Goal: Book appointment/travel/reservation

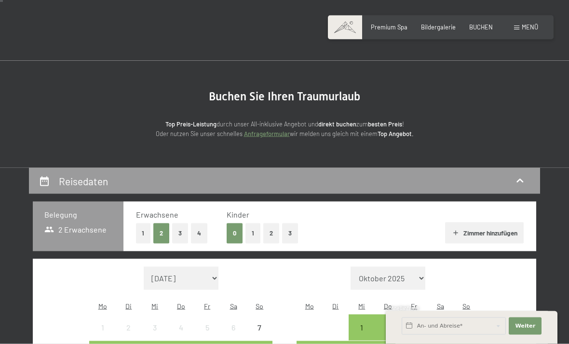
scroll to position [17, 0]
click at [143, 229] on button "1" at bounding box center [143, 233] width 15 height 20
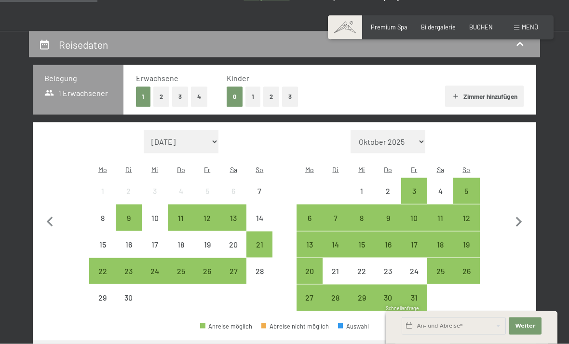
scroll to position [153, 0]
click at [335, 293] on div "28" at bounding box center [336, 305] width 24 height 24
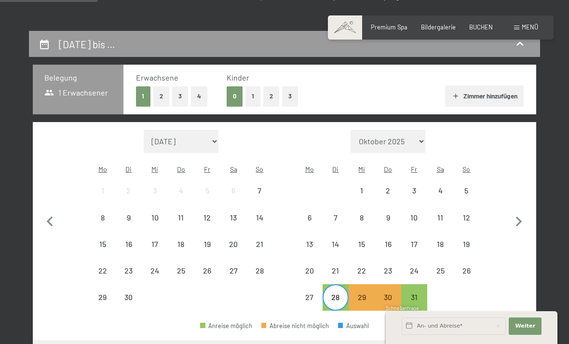
click at [517, 215] on icon "button" at bounding box center [519, 222] width 20 height 20
select select "2025-10-01"
select select "2025-11-01"
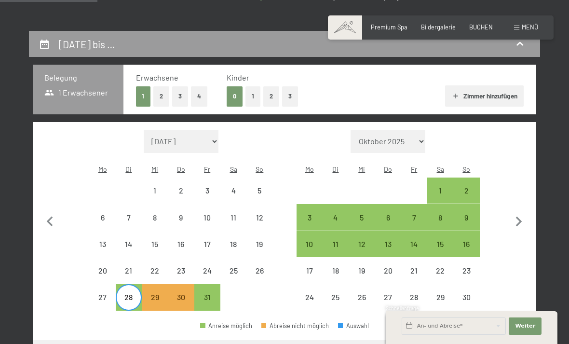
click at [436, 178] on div "1" at bounding box center [440, 190] width 24 height 24
select select "2025-10-01"
select select "2025-11-01"
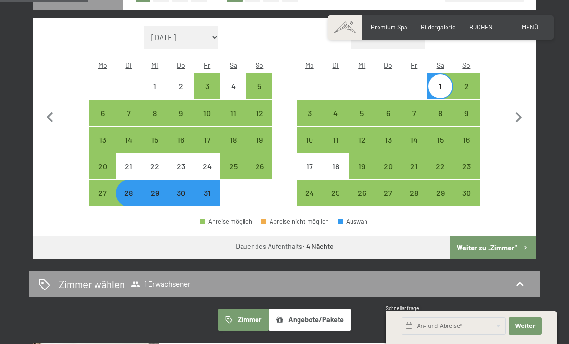
click at [492, 236] on button "Weiter zu „Zimmer“" at bounding box center [493, 247] width 86 height 23
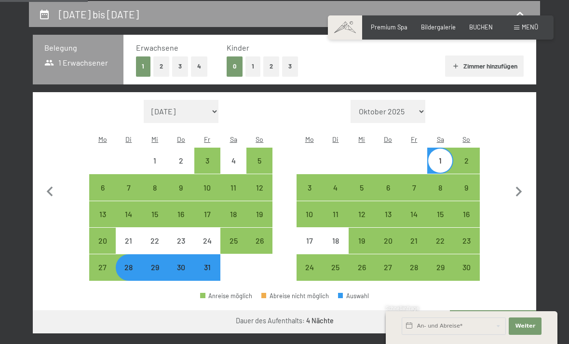
select select "2025-10-01"
select select "2025-11-01"
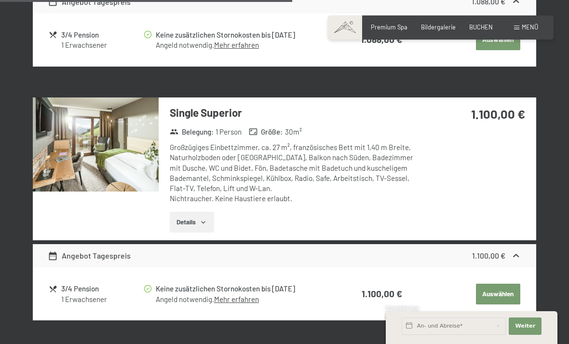
scroll to position [704, 0]
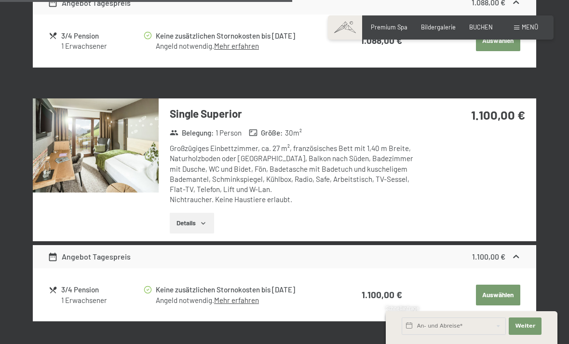
click at [196, 204] on span "Einwilligung Marketing*" at bounding box center [231, 200] width 80 height 10
click at [186, 204] on input "Einwilligung Marketing*" at bounding box center [182, 200] width 10 height 10
click at [205, 204] on span "Einwilligung Marketing*" at bounding box center [231, 200] width 80 height 10
click at [186, 204] on input "Einwilligung Marketing*" at bounding box center [182, 200] width 10 height 10
checkbox input "false"
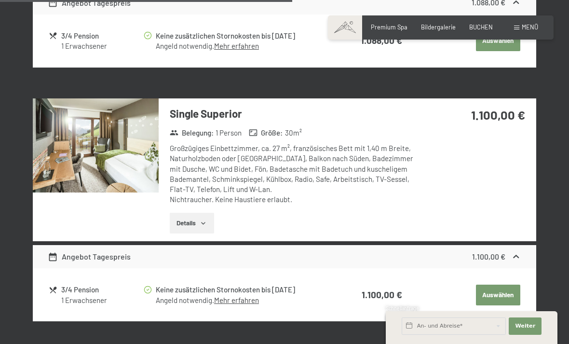
click at [210, 112] on h3 "Single Superior" at bounding box center [296, 113] width 253 height 15
click at [233, 113] on h3 "Single Superior" at bounding box center [296, 113] width 253 height 15
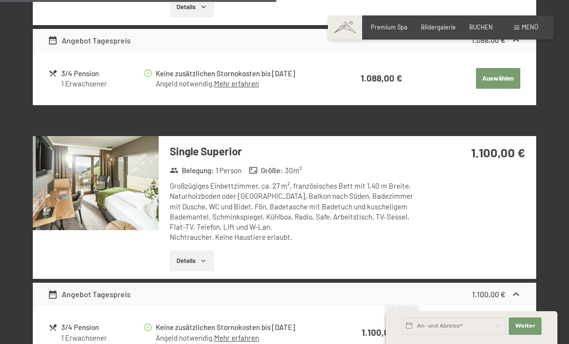
scroll to position [665, 0]
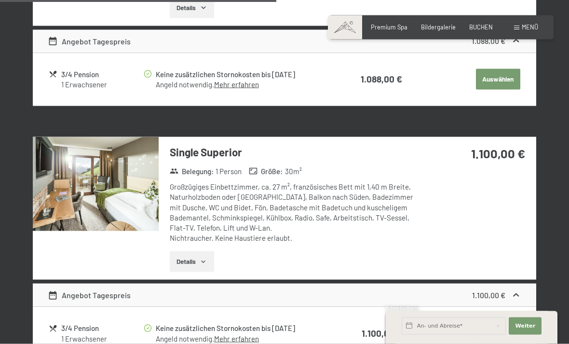
click at [367, 204] on div "Großzügiges Einbettzimmer, ca. 27 m², französisches Bett mit 1,40 m Breite, Nat…" at bounding box center [296, 213] width 253 height 62
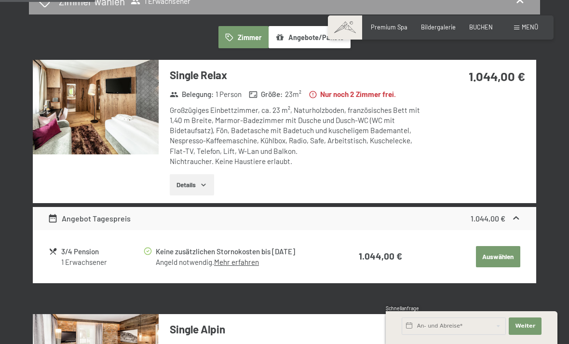
scroll to position [233, 0]
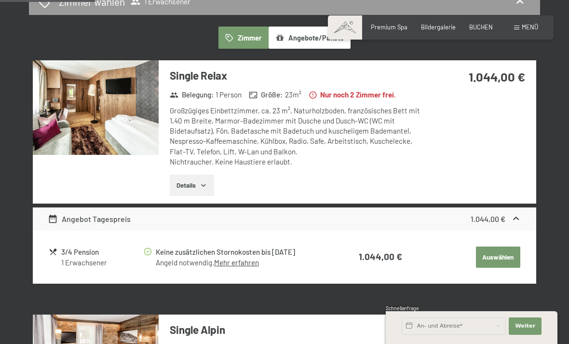
click at [189, 182] on button "Details" at bounding box center [192, 185] width 44 height 21
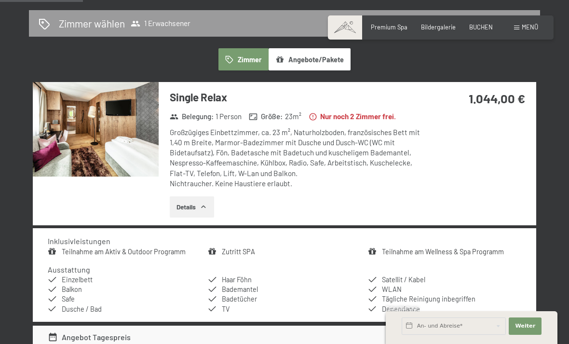
scroll to position [211, 0]
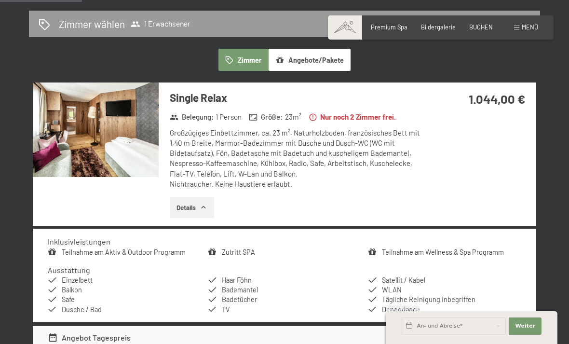
click at [123, 140] on img at bounding box center [96, 129] width 126 height 95
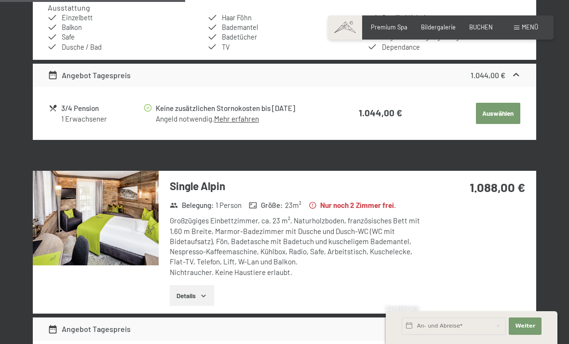
scroll to position [478, 0]
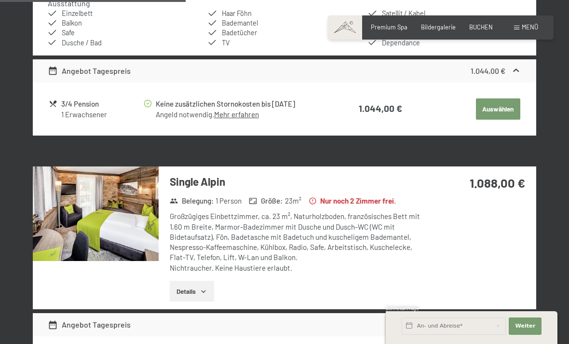
click at [123, 228] on img at bounding box center [96, 213] width 126 height 95
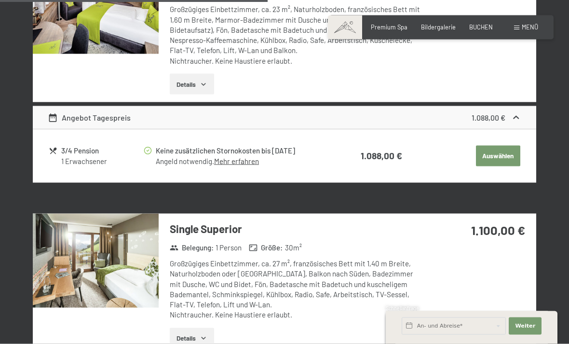
scroll to position [695, 0]
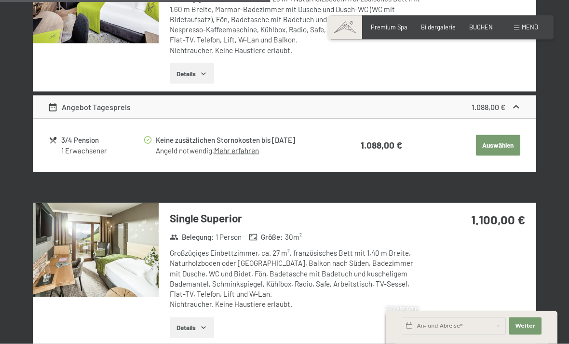
click at [125, 273] on img at bounding box center [96, 250] width 126 height 95
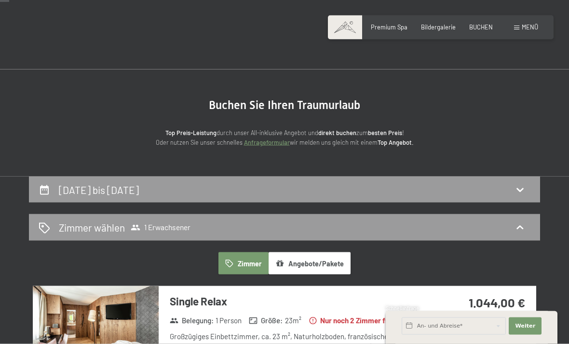
scroll to position [0, 0]
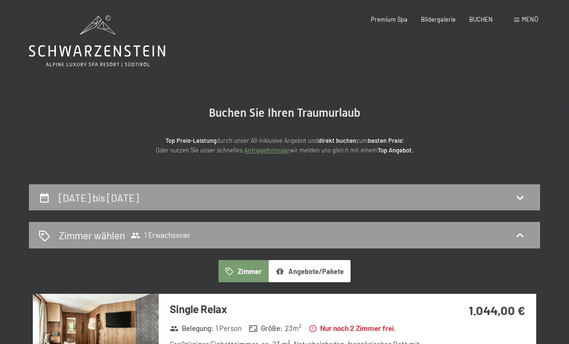
click at [386, 19] on span "Premium Spa" at bounding box center [389, 19] width 37 height 8
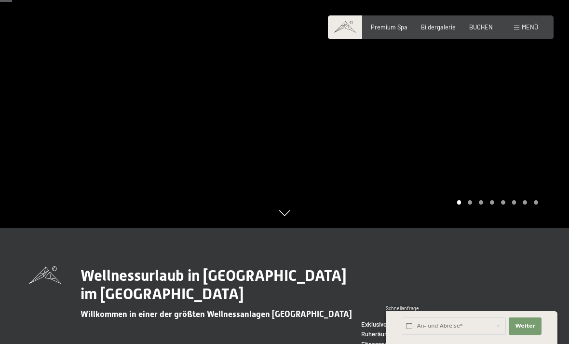
scroll to position [115, 0]
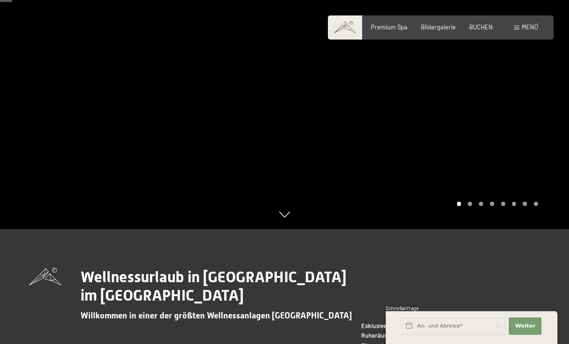
click at [541, 155] on div at bounding box center [427, 57] width 285 height 344
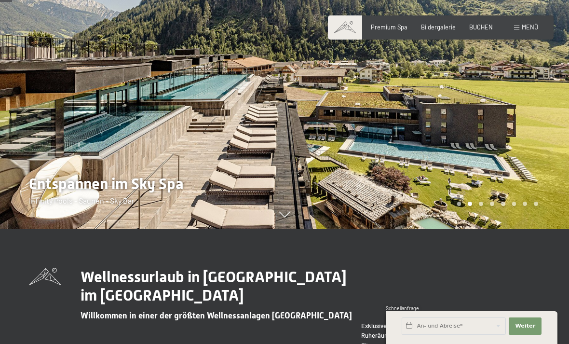
click at [541, 156] on div at bounding box center [427, 57] width 285 height 344
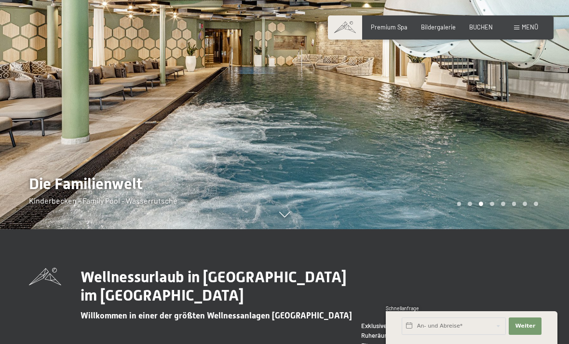
click at [540, 150] on div at bounding box center [427, 57] width 285 height 344
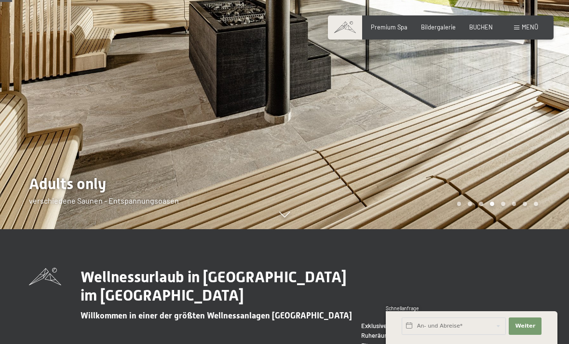
click at [541, 154] on div at bounding box center [427, 57] width 285 height 344
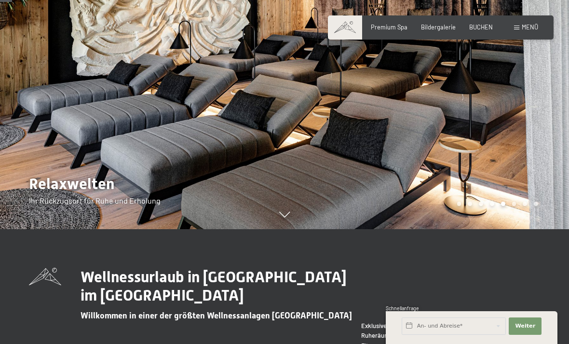
click at [537, 151] on div at bounding box center [427, 57] width 285 height 344
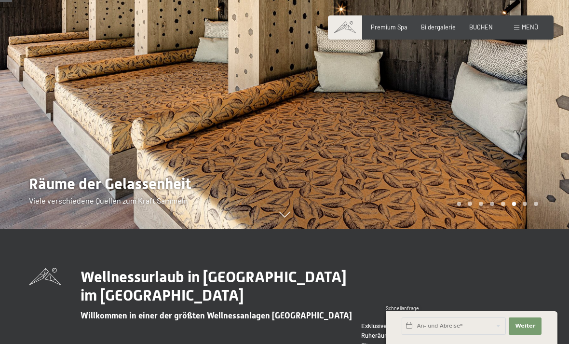
click at [532, 157] on div at bounding box center [427, 57] width 285 height 344
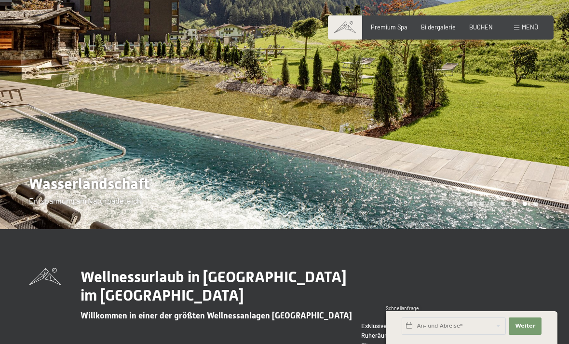
click at [530, 153] on div at bounding box center [427, 57] width 285 height 344
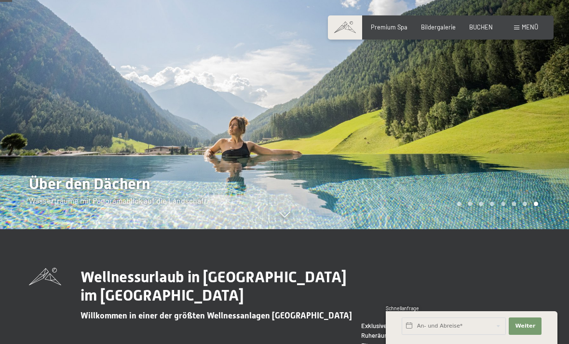
click at [531, 163] on div at bounding box center [427, 57] width 285 height 344
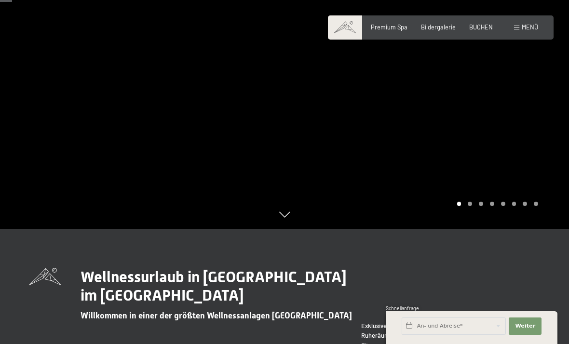
click at [534, 153] on div at bounding box center [427, 57] width 285 height 344
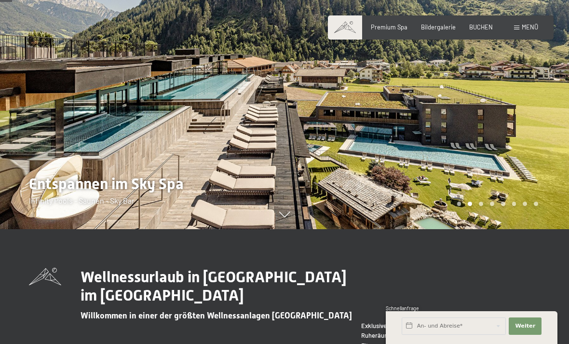
click at [531, 158] on div at bounding box center [427, 57] width 285 height 344
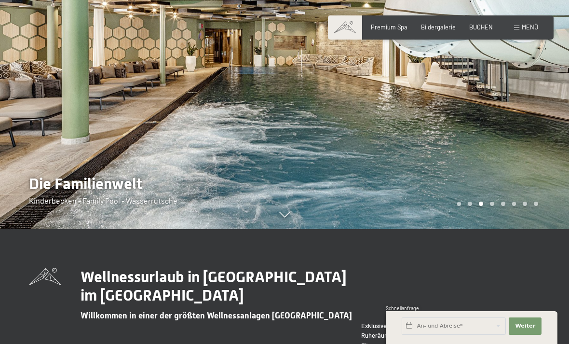
click at [531, 162] on div at bounding box center [427, 57] width 285 height 344
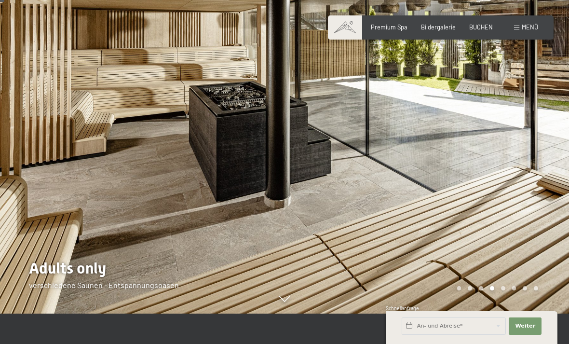
scroll to position [0, 0]
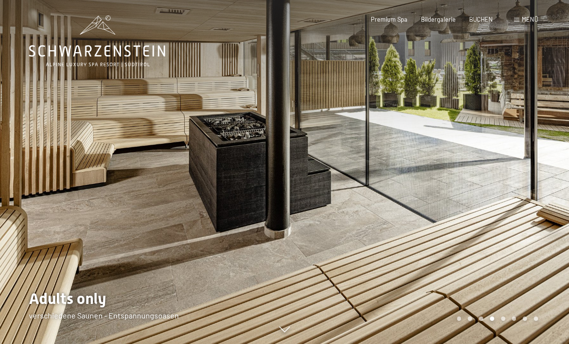
click at [387, 20] on span "Premium Spa" at bounding box center [389, 19] width 37 height 8
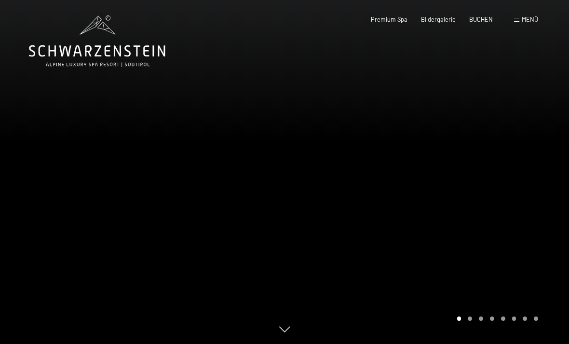
click at [515, 23] on div "Menü" at bounding box center [526, 19] width 24 height 9
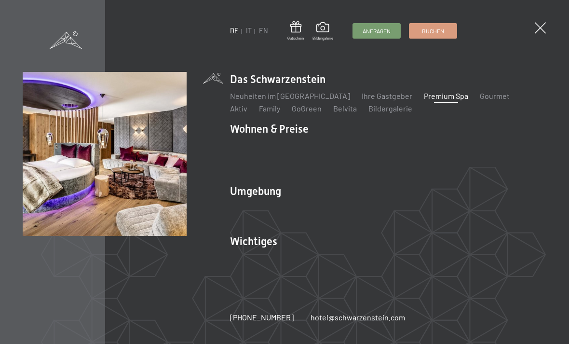
click at [257, 149] on link "Inklusivleistungen" at bounding box center [261, 145] width 63 height 9
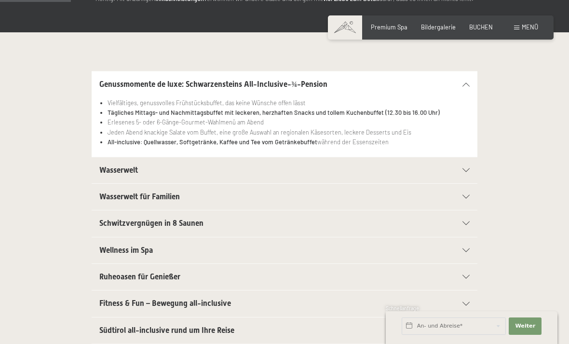
scroll to position [171, 0]
click at [466, 168] on icon at bounding box center [465, 170] width 7 height 4
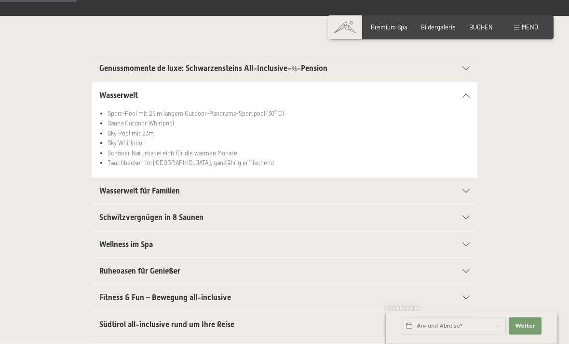
scroll to position [187, 0]
click at [468, 210] on div "Schwitzvergnügen in 8 Saunen" at bounding box center [284, 217] width 370 height 26
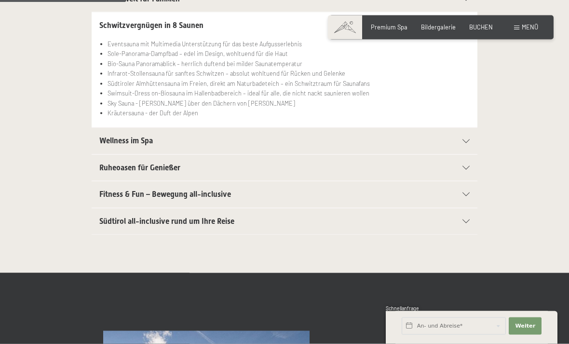
scroll to position [310, 0]
click at [462, 143] on div "Wellness im Spa" at bounding box center [284, 140] width 370 height 26
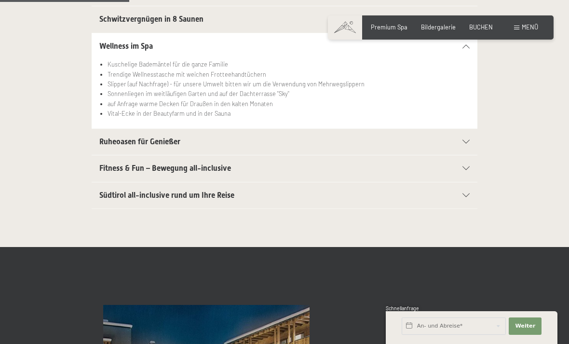
scroll to position [317, 0]
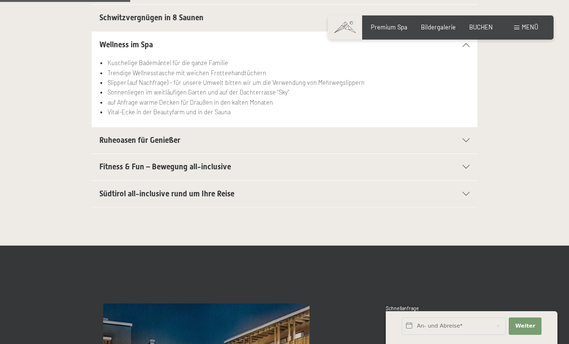
click at [465, 140] on icon at bounding box center [465, 140] width 7 height 4
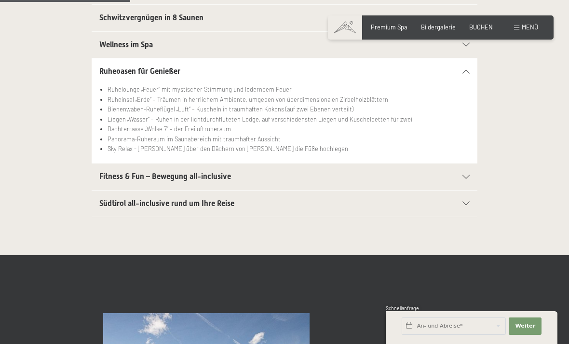
click at [463, 204] on div "Südtirol all-inclusive rund um Ihre Reise" at bounding box center [284, 203] width 370 height 26
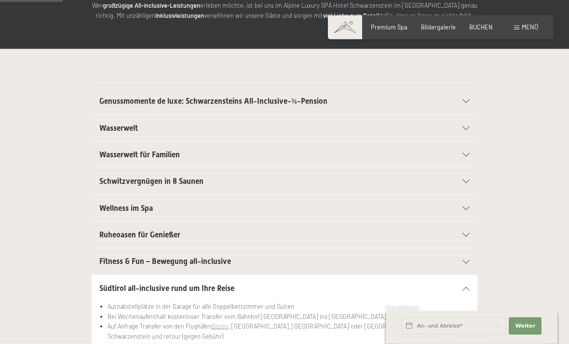
scroll to position [154, 0]
click at [465, 99] on icon at bounding box center [465, 101] width 7 height 4
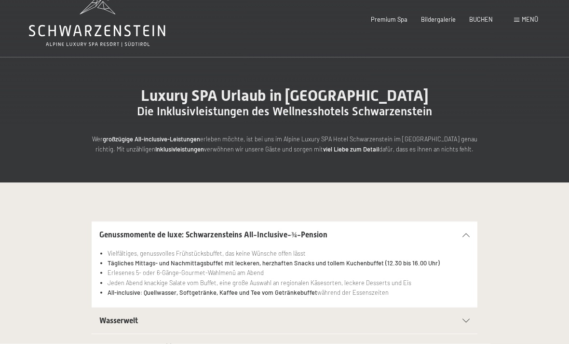
scroll to position [0, 0]
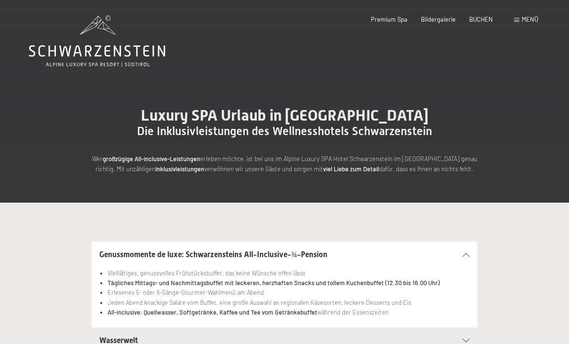
click at [392, 17] on span "Premium Spa" at bounding box center [389, 19] width 37 height 8
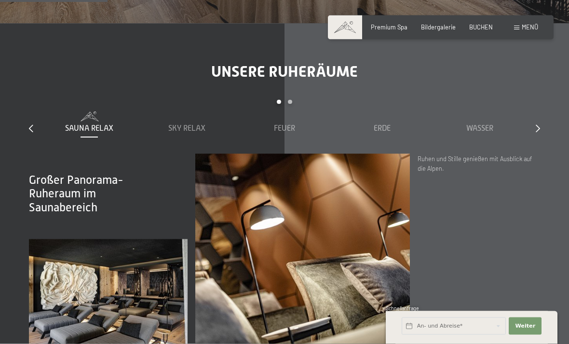
scroll to position [1021, 0]
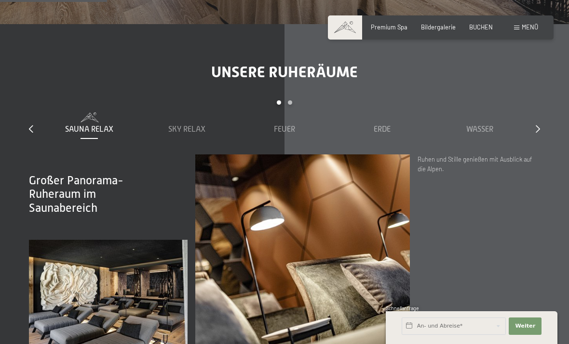
click at [538, 133] on icon at bounding box center [538, 129] width 4 height 8
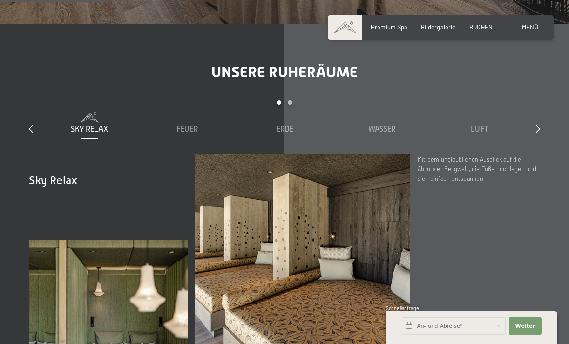
click at [536, 133] on icon at bounding box center [538, 129] width 4 height 8
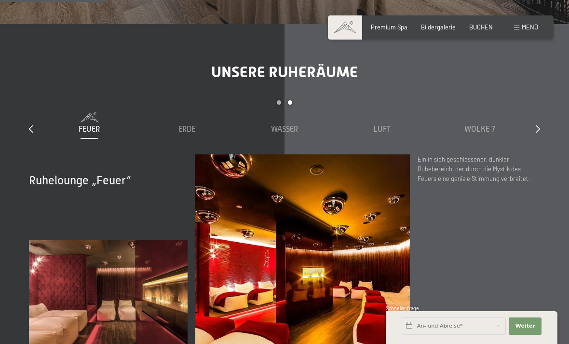
click at [533, 143] on div "slide 3 to 7 of 7 Sauna Relax Sky Relax Feuer Erde Wasser Luft Wolke 7" at bounding box center [284, 127] width 511 height 54
click at [536, 135] on div at bounding box center [538, 129] width 4 height 11
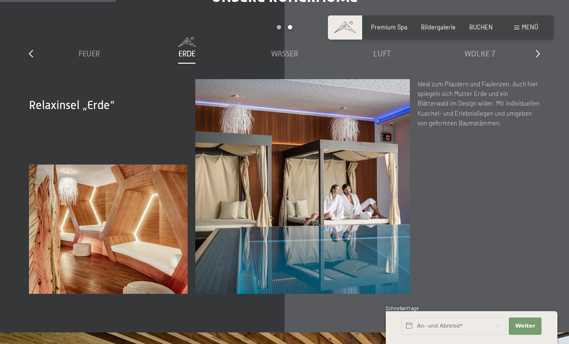
scroll to position [1096, 0]
click at [377, 59] on span "Luft" at bounding box center [382, 54] width 18 height 9
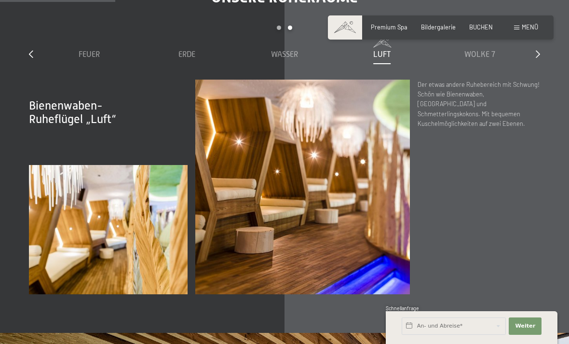
click at [483, 59] on span "Wolke 7" at bounding box center [479, 54] width 31 height 9
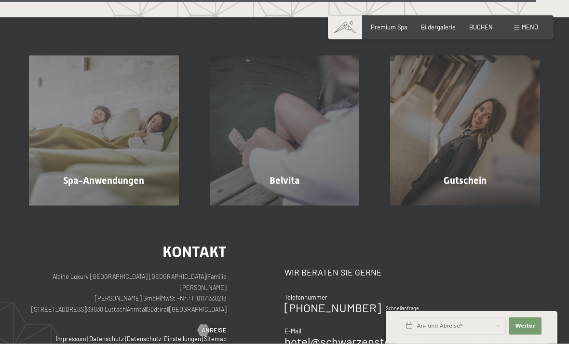
scroll to position [4428, 0]
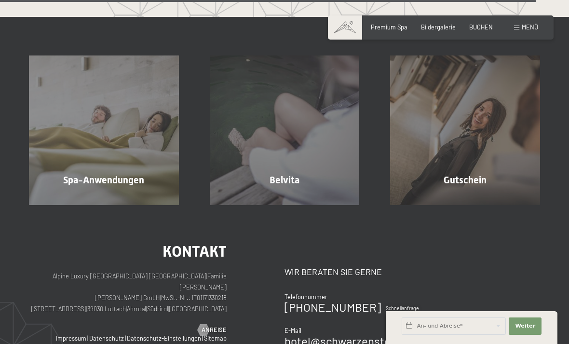
click at [124, 205] on span "Mehr erfahren" at bounding box center [106, 200] width 48 height 9
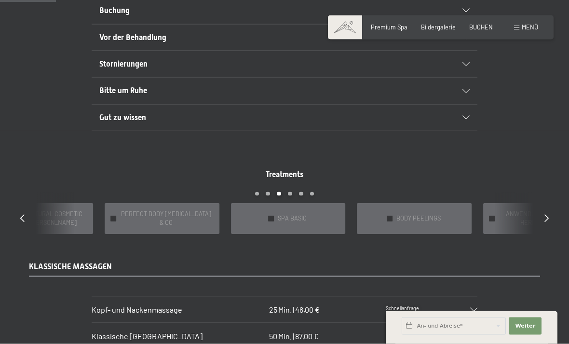
scroll to position [598, 0]
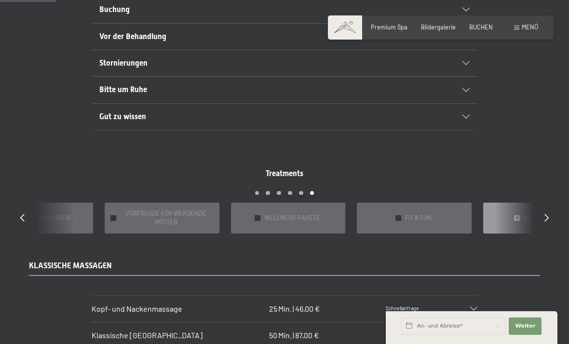
click at [321, 211] on div "✓ WELLNESS-PAKETE" at bounding box center [288, 218] width 115 height 30
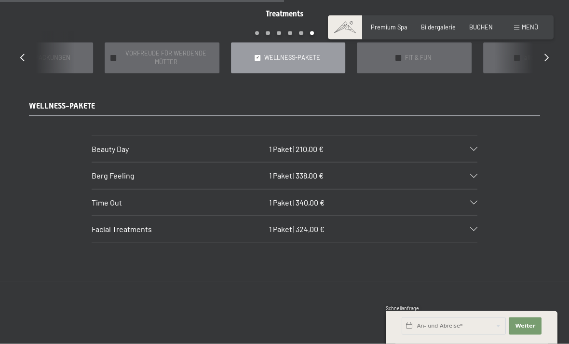
scroll to position [758, 0]
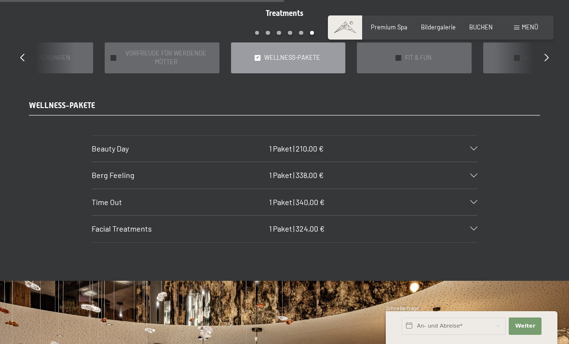
click at [469, 136] on div "Beauty Day 1 Paket | 210,00 €" at bounding box center [285, 149] width 386 height 26
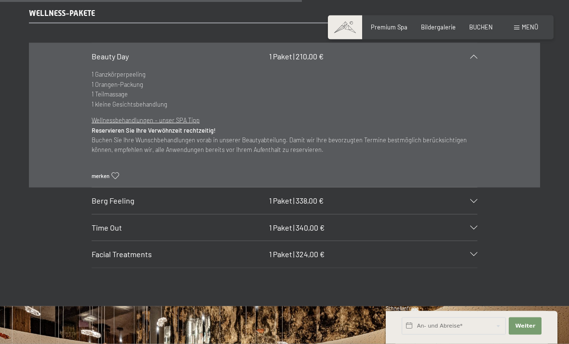
scroll to position [853, 0]
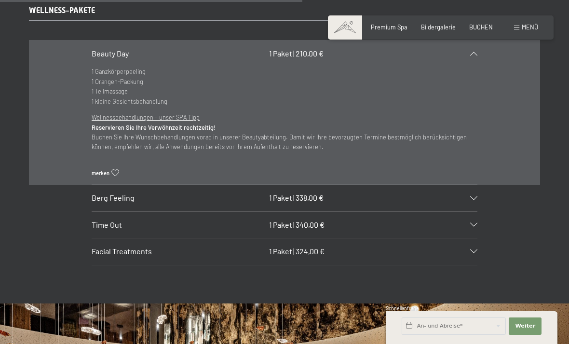
click at [468, 188] on div "Berg Feeling 1 Paket | 338,00 €" at bounding box center [285, 198] width 386 height 26
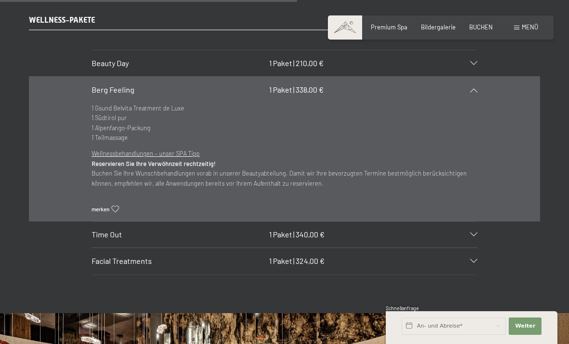
scroll to position [846, 0]
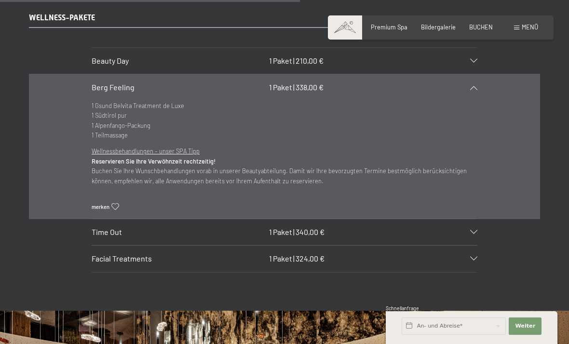
click at [472, 222] on div "Time Out 1 Paket | 340,00 €" at bounding box center [285, 232] width 386 height 26
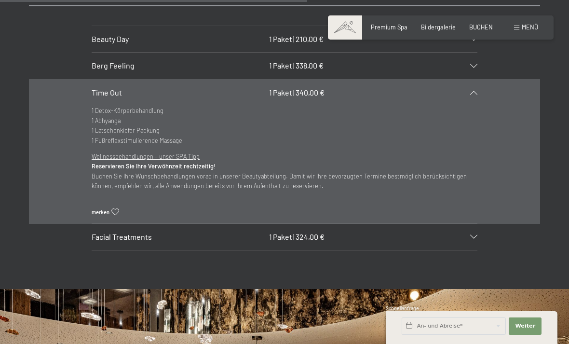
scroll to position [870, 0]
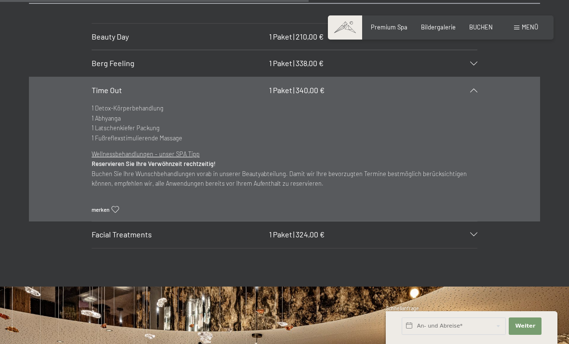
click at [475, 221] on div "Facial Treatments 1 Paket | 324,00 €" at bounding box center [285, 234] width 386 height 26
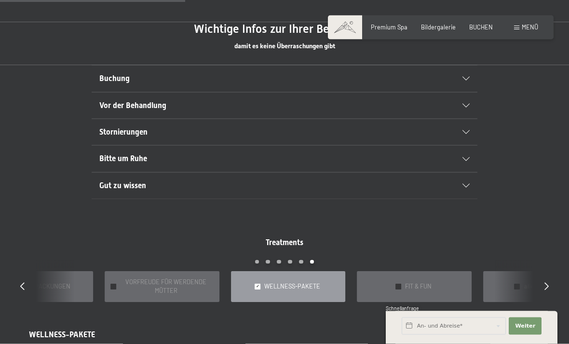
click at [469, 147] on div "Bitte um Ruhe" at bounding box center [284, 159] width 370 height 26
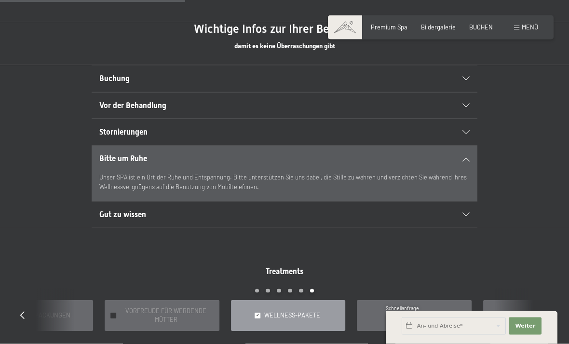
scroll to position [530, 0]
click at [463, 130] on icon at bounding box center [465, 132] width 7 height 4
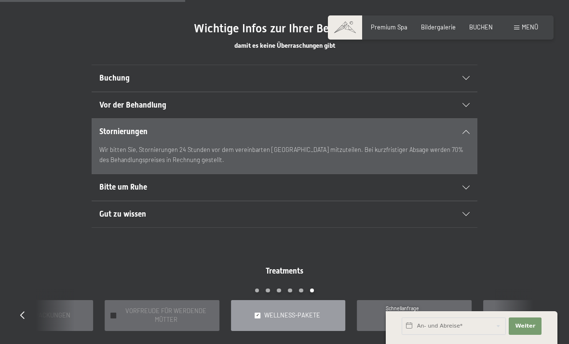
click at [460, 104] on div at bounding box center [461, 105] width 17 height 4
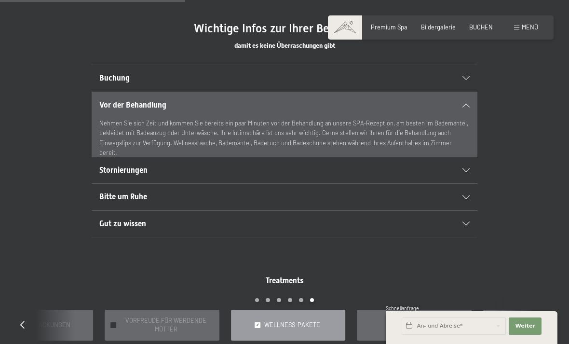
click at [463, 76] on icon at bounding box center [465, 78] width 7 height 4
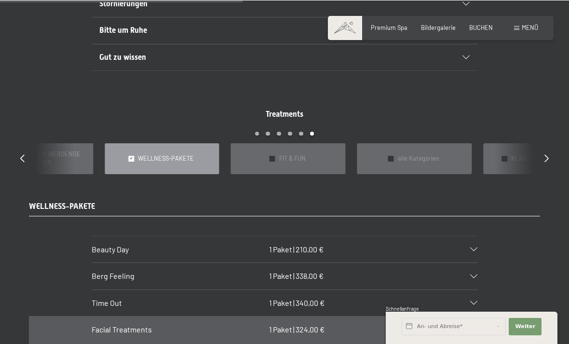
scroll to position [696, 0]
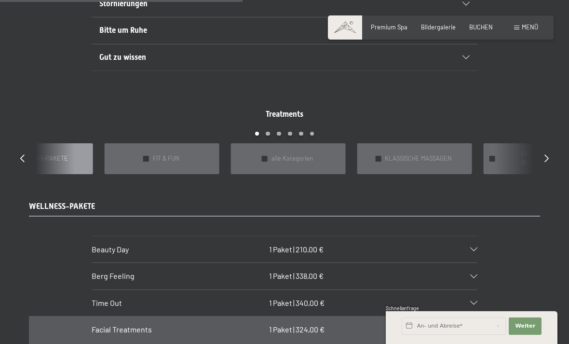
click at [445, 154] on span "KLASSISCHE MASSAGEN" at bounding box center [418, 158] width 67 height 9
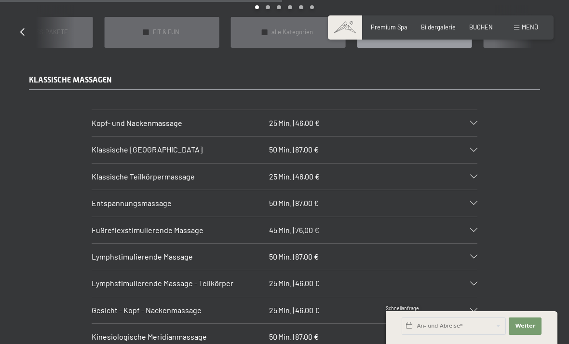
scroll to position [823, 0]
click at [473, 174] on icon at bounding box center [473, 176] width 7 height 4
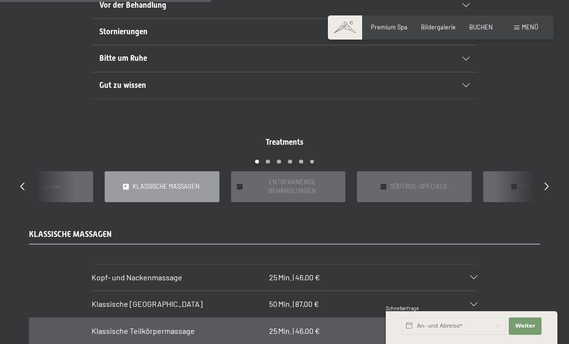
scroll to position [674, 0]
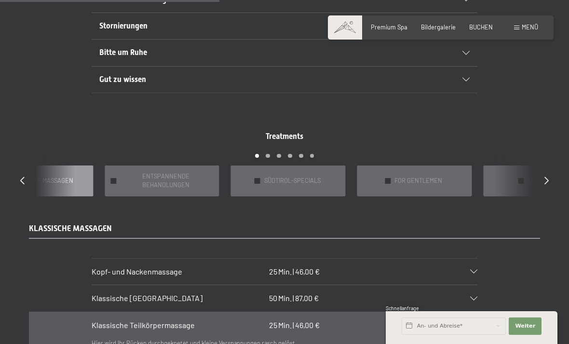
click at [321, 177] on span "SÜDTIROL-SPECIALS" at bounding box center [292, 181] width 56 height 9
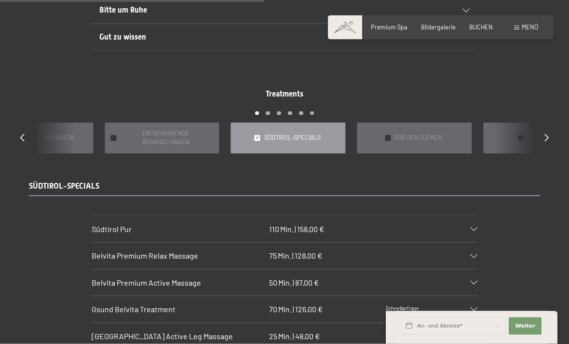
scroll to position [713, 0]
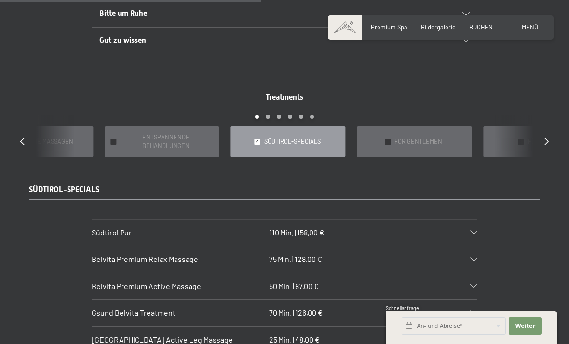
click at [539, 136] on div "Treatments slide 6 to 10 of 22 ✓ BÄDER & PACKUNGEN ✓ VORFREUDE FÜR WERDENDE MÜT…" at bounding box center [285, 124] width 556 height 65
click at [546, 137] on icon at bounding box center [546, 141] width 4 height 8
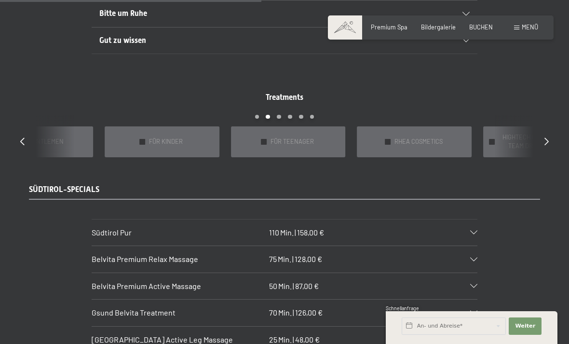
click at [533, 133] on span "HIGHTECH NATURAL COSMETIC TEAM DR [PERSON_NAME]" at bounding box center [545, 141] width 92 height 17
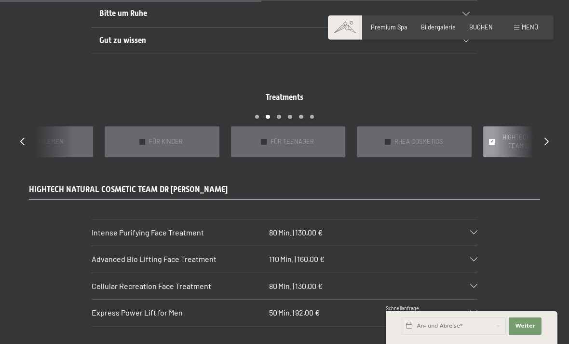
click at [541, 130] on div "Treatments slide 9 to 13 of 22 ✓ BÄDER & PACKUNGEN ✓ VORFREUDE FÜR WERDENDE MÜT…" at bounding box center [285, 124] width 556 height 65
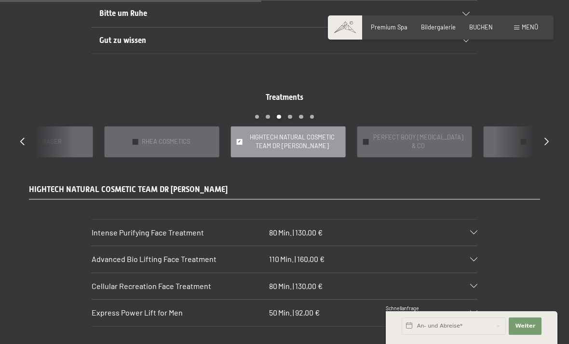
click at [314, 136] on span "HIGHTECH NATURAL COSMETIC TEAM DR [PERSON_NAME]" at bounding box center [292, 141] width 92 height 17
click at [303, 133] on span "HIGHTECH NATURAL COSMETIC TEAM DR [PERSON_NAME]" at bounding box center [292, 141] width 92 height 17
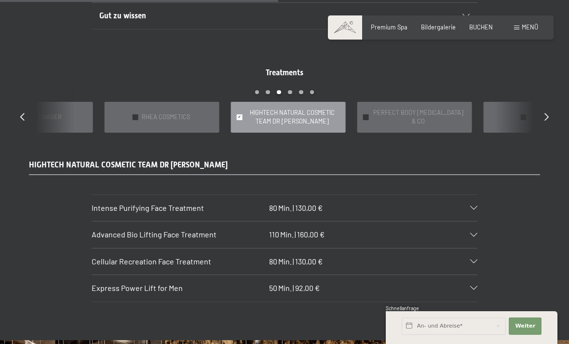
scroll to position [734, 0]
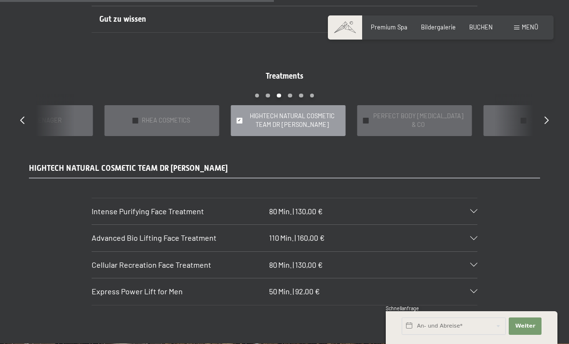
click at [472, 209] on icon at bounding box center [473, 211] width 7 height 4
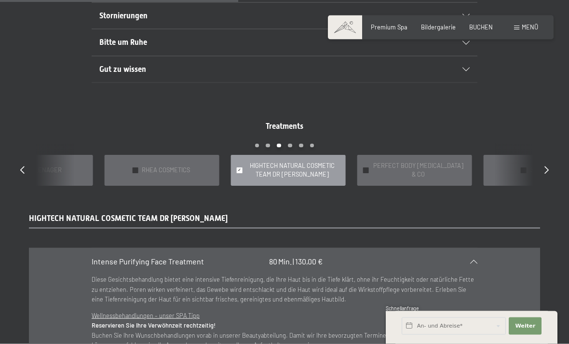
scroll to position [684, 0]
click at [542, 159] on div "Treatments slide 11 to 15 of 22 ✓ BÄDER & PACKUNGEN ✓ VORFREUDE FÜR WERDENDE MÜ…" at bounding box center [285, 153] width 556 height 65
click at [545, 165] on icon at bounding box center [546, 169] width 4 height 8
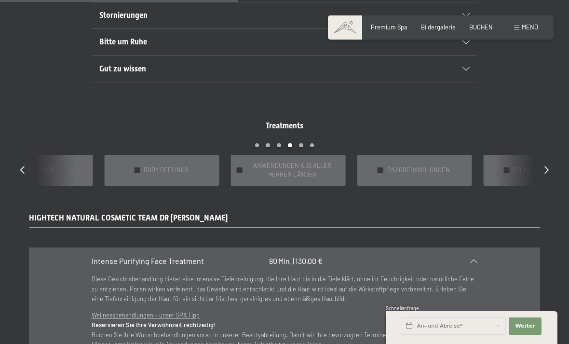
click at [542, 161] on div "Treatments slide 15 to 19 of 22 ✓ BÄDER & PACKUNGEN ✓ VORFREUDE FÜR WERDENDE MÜ…" at bounding box center [285, 153] width 556 height 65
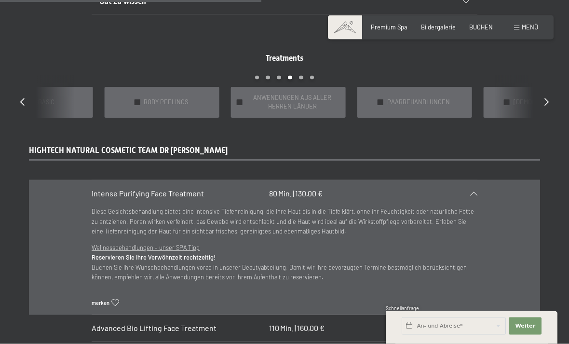
scroll to position [753, 0]
